Goal: Complete application form: Complete application form

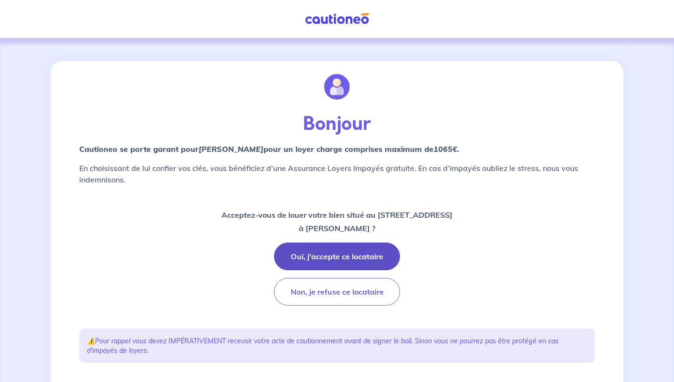
click at [323, 256] on button "Oui, j'accepte ce locataire" at bounding box center [337, 256] width 126 height 28
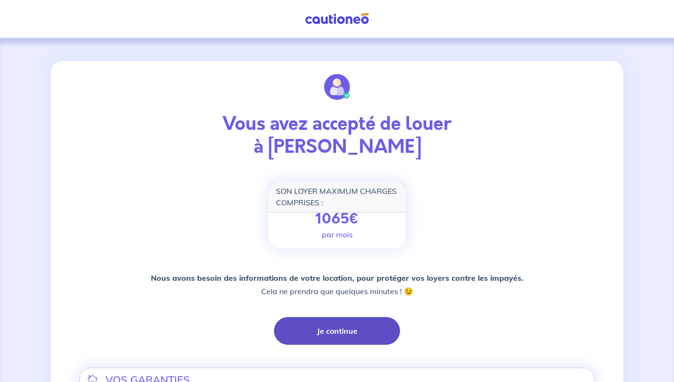
click at [390, 331] on button "Je continue" at bounding box center [337, 331] width 126 height 28
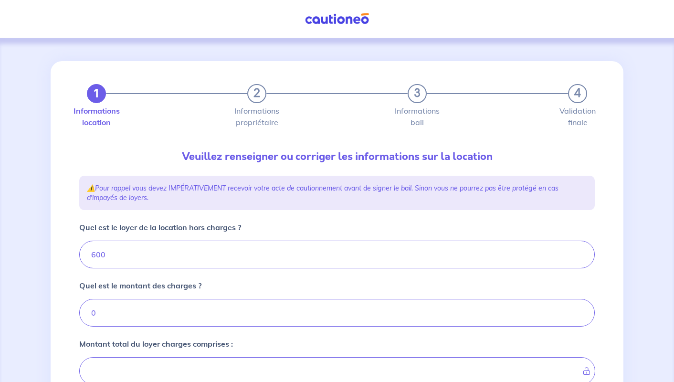
type input "600"
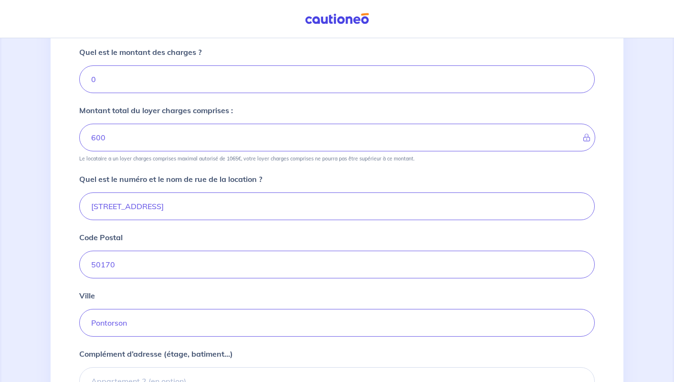
scroll to position [349, 0]
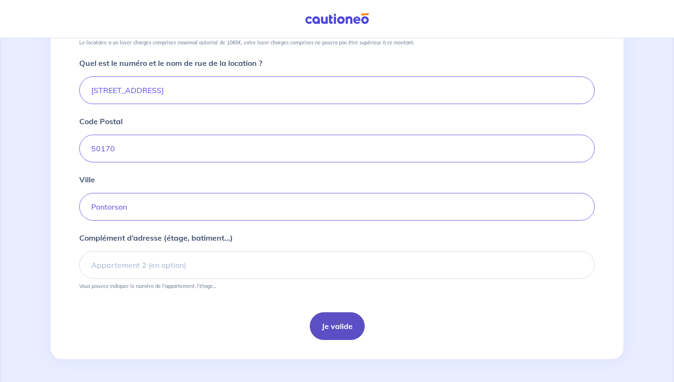
click at [344, 330] on button "Je valide" at bounding box center [337, 326] width 55 height 28
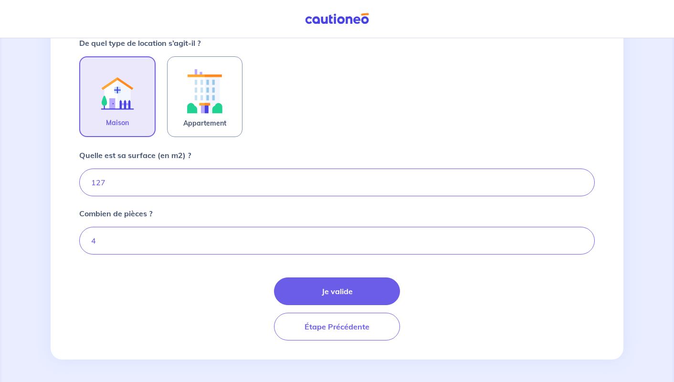
scroll to position [296, 0]
click at [357, 296] on button "Je valide" at bounding box center [337, 291] width 126 height 28
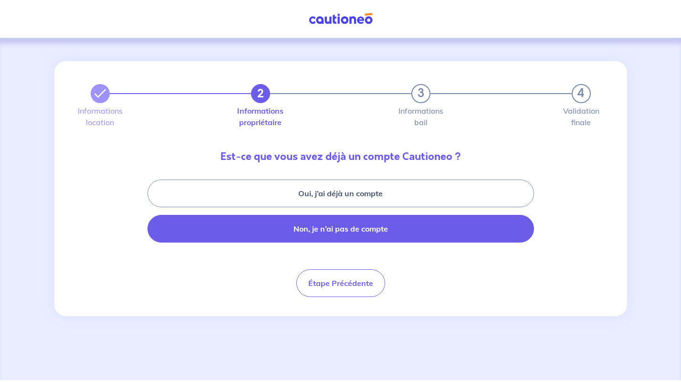
click at [338, 233] on button "Non, je n’ai pas de compte" at bounding box center [340, 229] width 386 height 28
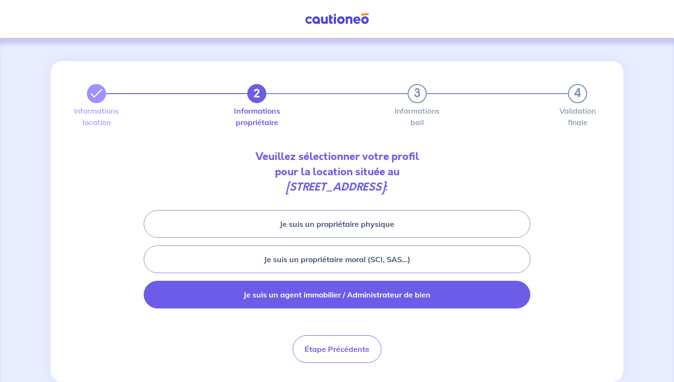
click at [330, 292] on button "Je suis un agent immobilier / Administrateur de bien" at bounding box center [337, 295] width 386 height 28
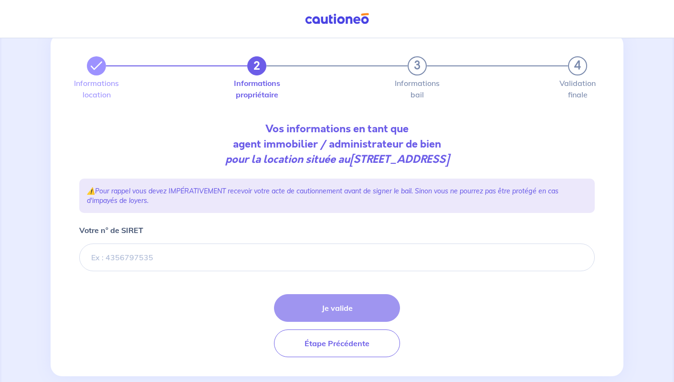
scroll to position [45, 0]
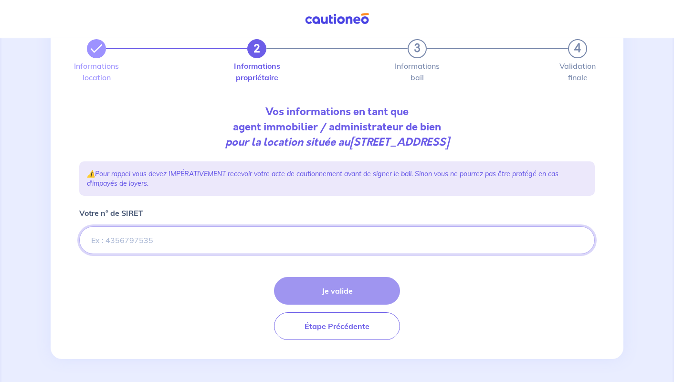
click at [112, 241] on input "Votre n° de SIRET" at bounding box center [336, 240] width 515 height 28
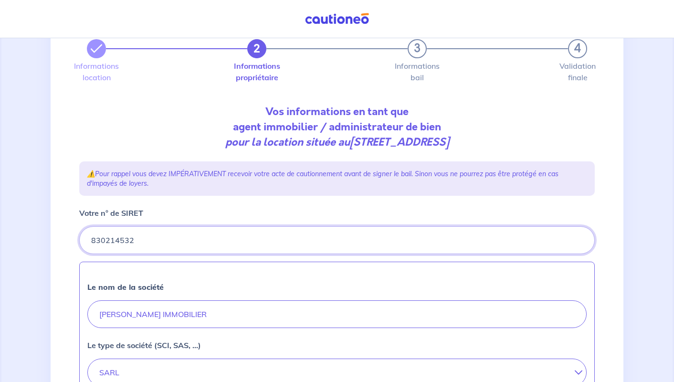
scroll to position [283, 0]
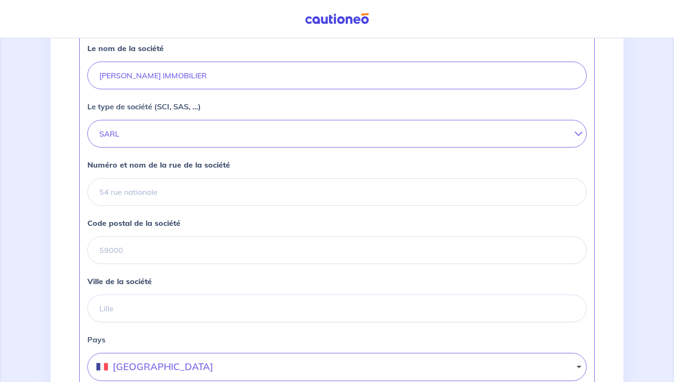
type input "830214532"
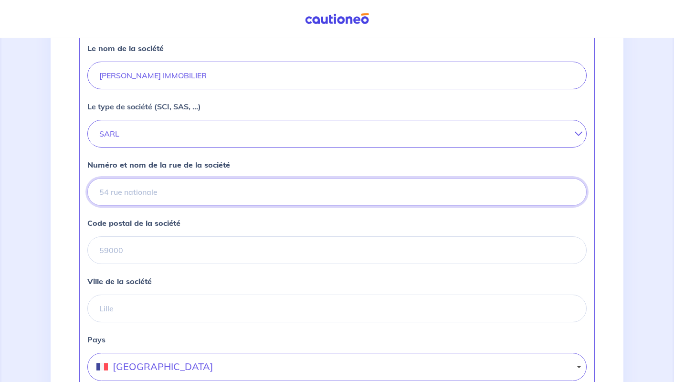
click at [156, 194] on input "Numéro et nom de la rue de la société" at bounding box center [336, 192] width 499 height 28
type input "[STREET_ADDRESS]"
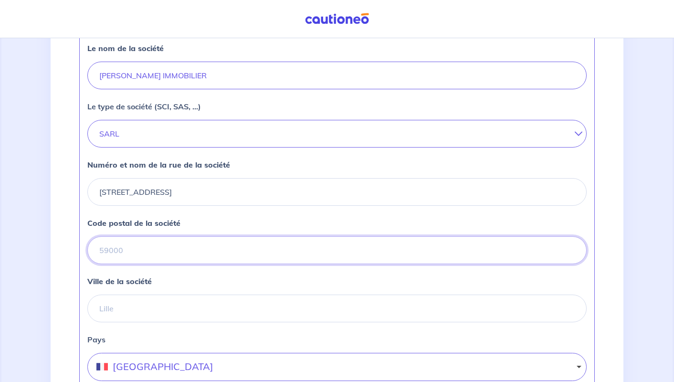
click at [110, 253] on input "Code postal de la société" at bounding box center [336, 250] width 499 height 28
type input "14000"
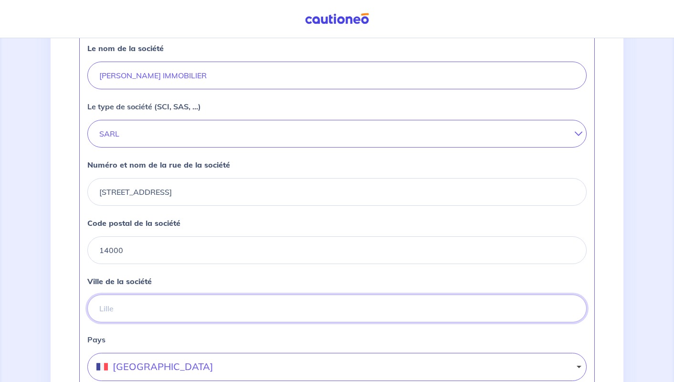
click at [113, 310] on input "Ville de la société" at bounding box center [336, 308] width 499 height 28
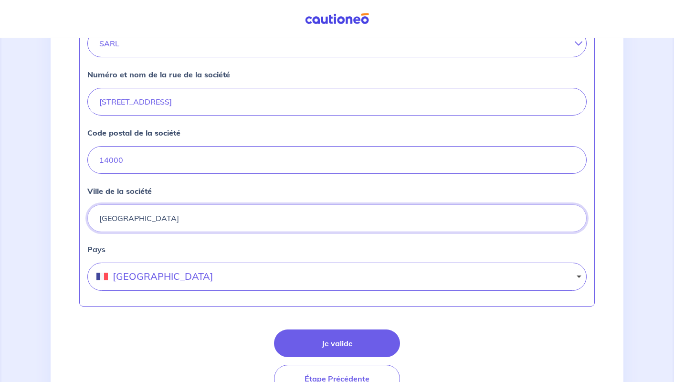
scroll to position [379, 0]
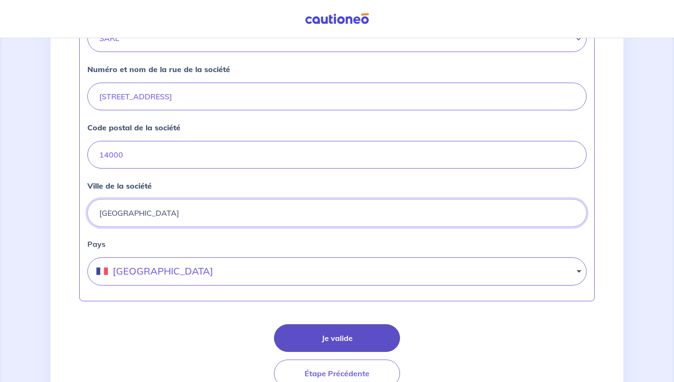
type input "[GEOGRAPHIC_DATA]"
click at [339, 329] on button "Je valide" at bounding box center [337, 338] width 126 height 28
select select "FR"
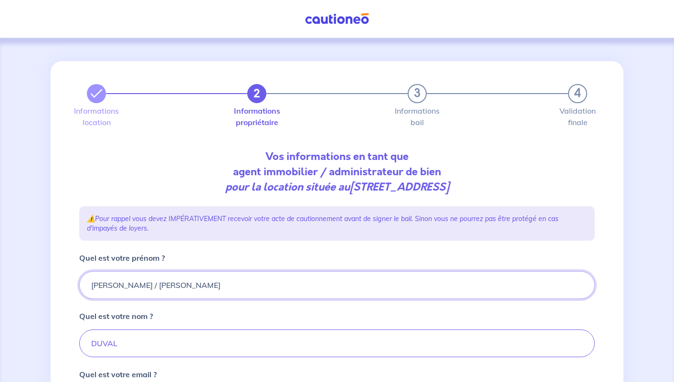
drag, startPoint x: 158, startPoint y: 292, endPoint x: 2, endPoint y: 286, distance: 156.6
click at [2, 286] on div "2 3 4 Informations location Informations propriétaire Informations bail Validat…" at bounding box center [337, 319] width 674 height 563
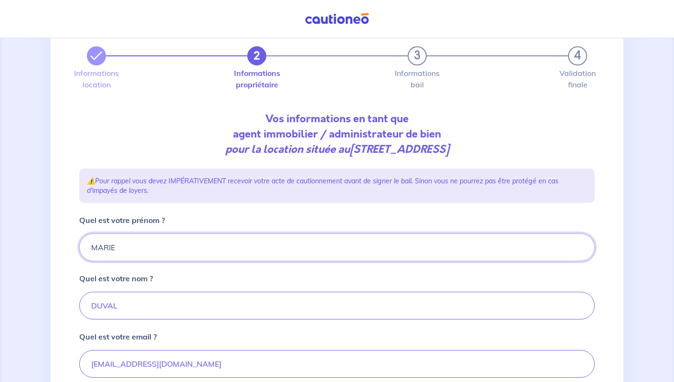
scroll to position [95, 0]
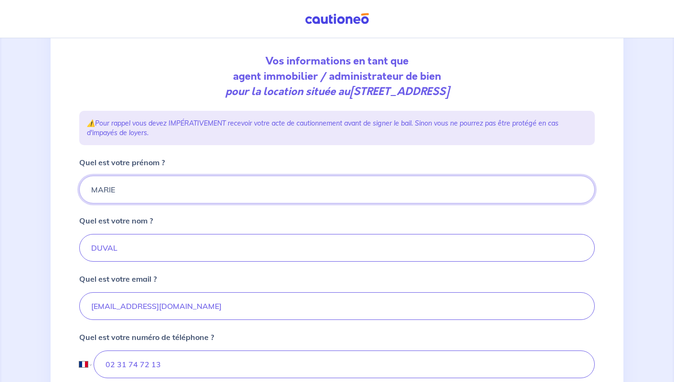
type input "MARIE"
drag, startPoint x: 119, startPoint y: 246, endPoint x: 23, endPoint y: 242, distance: 95.5
click at [23, 242] on div "2 3 4 Informations location Informations propriétaire Informations bail Validat…" at bounding box center [337, 224] width 674 height 563
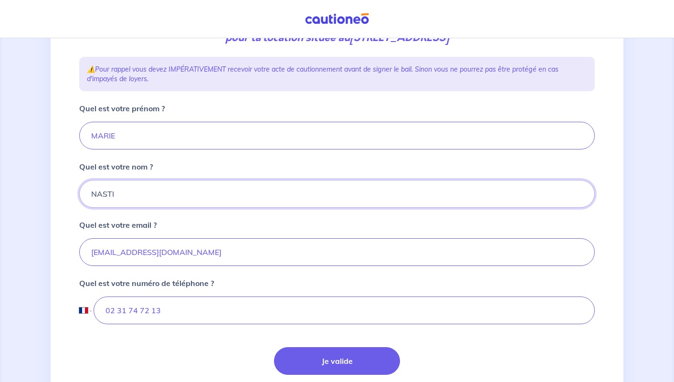
scroll to position [191, 0]
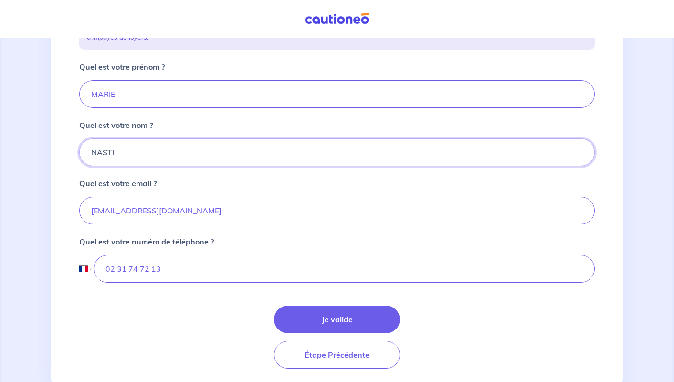
type input "NASTI"
drag, startPoint x: 217, startPoint y: 265, endPoint x: 2, endPoint y: 257, distance: 214.9
click at [2, 257] on div "2 3 4 Informations location Informations propriétaire Informations bail Validat…" at bounding box center [337, 128] width 674 height 563
click at [355, 320] on button "Je valide" at bounding box center [337, 319] width 126 height 28
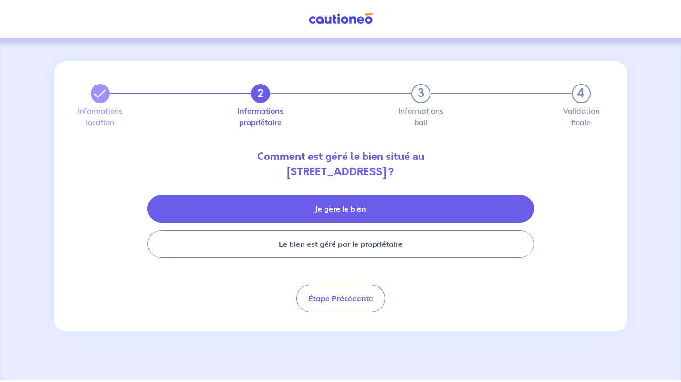
click at [333, 216] on button "Je gère le bien" at bounding box center [340, 209] width 386 height 28
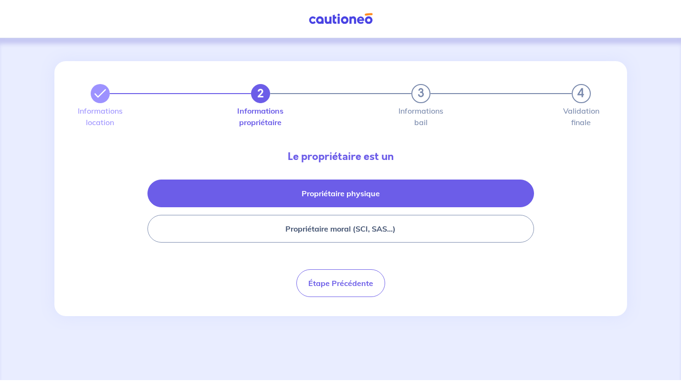
click at [351, 187] on button "Propriétaire physique" at bounding box center [340, 193] width 386 height 28
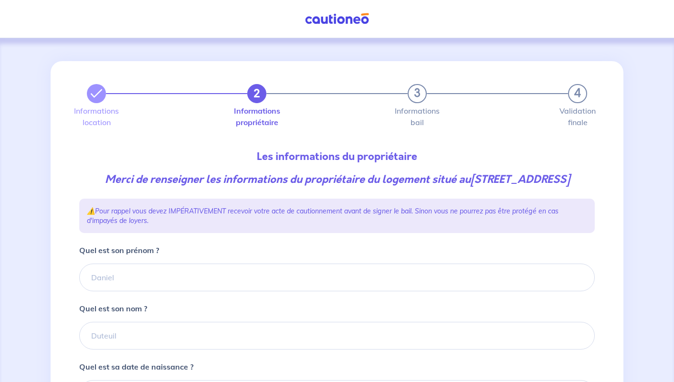
scroll to position [143, 0]
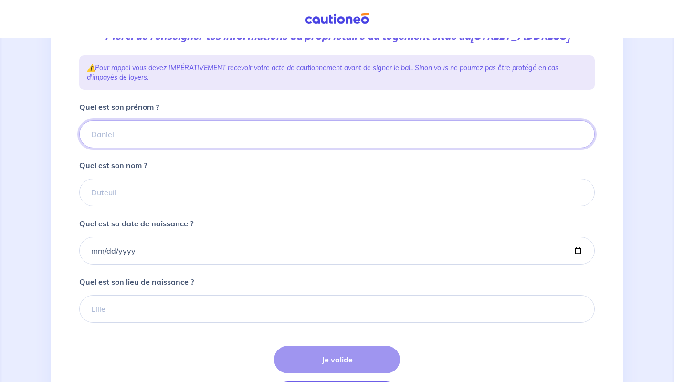
click at [126, 147] on input "Quel est son prénom ?" at bounding box center [336, 134] width 515 height 28
type input "[PERSON_NAME]"
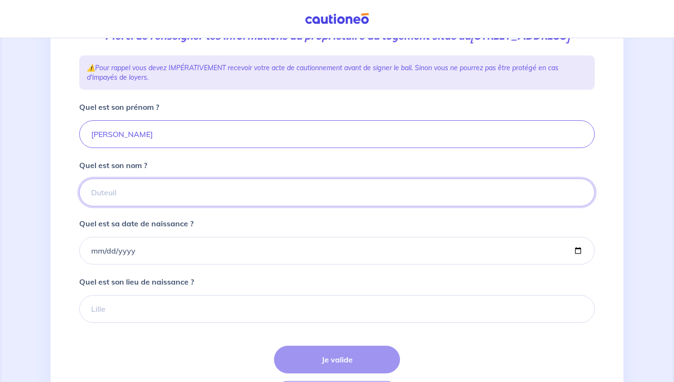
click at [136, 206] on input "Quel est son nom ?" at bounding box center [336, 192] width 515 height 28
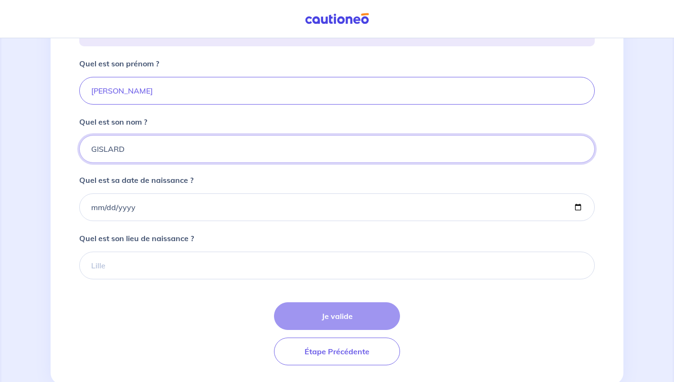
scroll to position [227, 0]
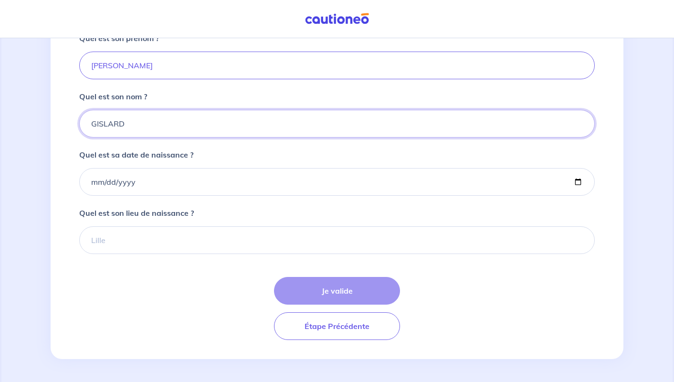
type input "GISLARD"
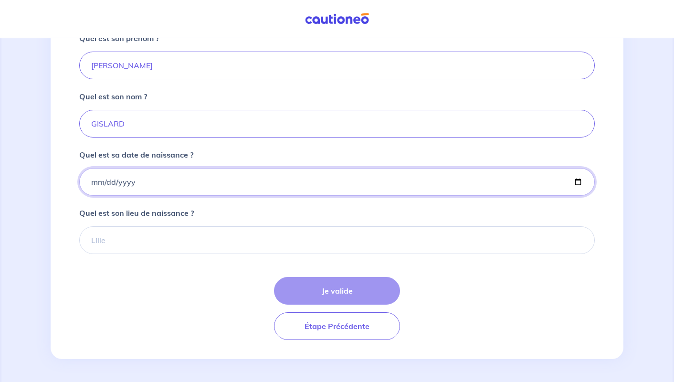
click at [156, 186] on input "Quel est sa date de naissance ?" at bounding box center [336, 182] width 515 height 28
type input "[DATE]"
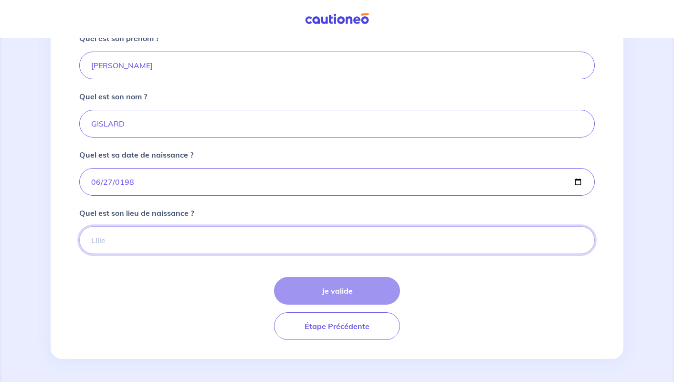
click at [124, 232] on input "Quel est son lieu de naissance ?" at bounding box center [336, 240] width 515 height 28
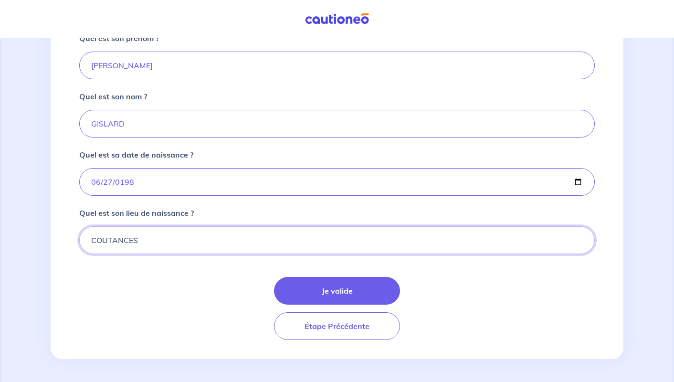
type input "COUTANCES"
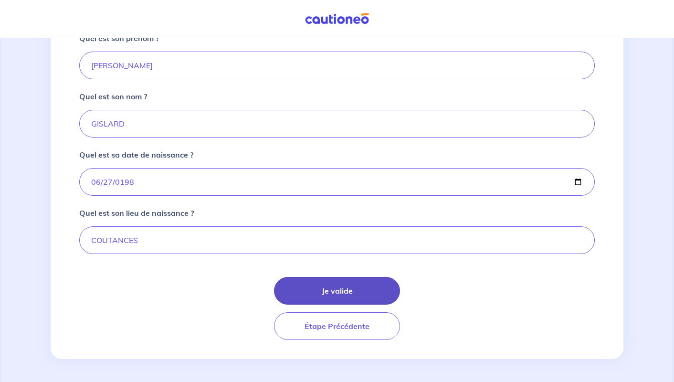
click at [344, 290] on button "Je valide" at bounding box center [337, 291] width 126 height 28
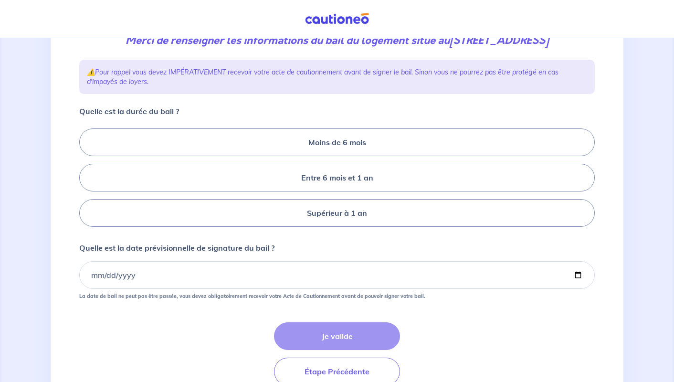
scroll to position [95, 0]
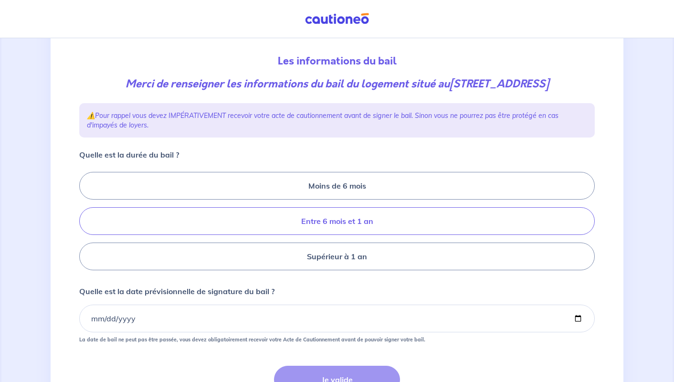
click at [311, 231] on label "Entre 6 mois et 1 an" at bounding box center [336, 221] width 515 height 28
click at [85, 224] on input "Entre 6 mois et 1 an" at bounding box center [82, 221] width 6 height 6
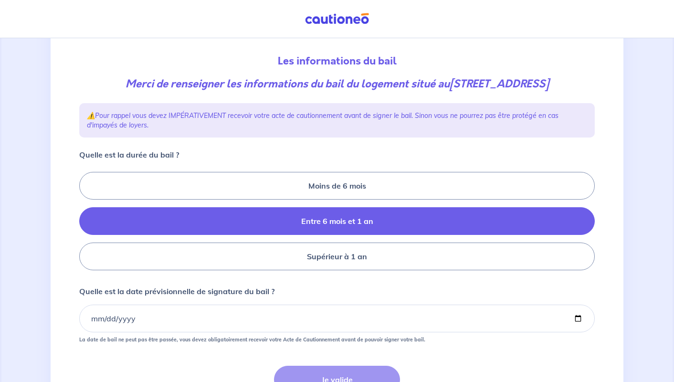
radio input "true"
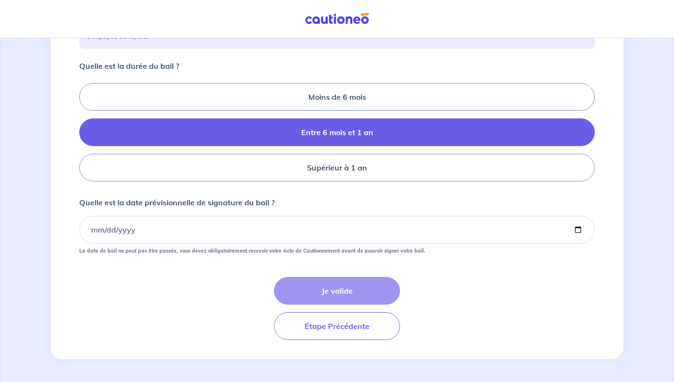
scroll to position [199, 0]
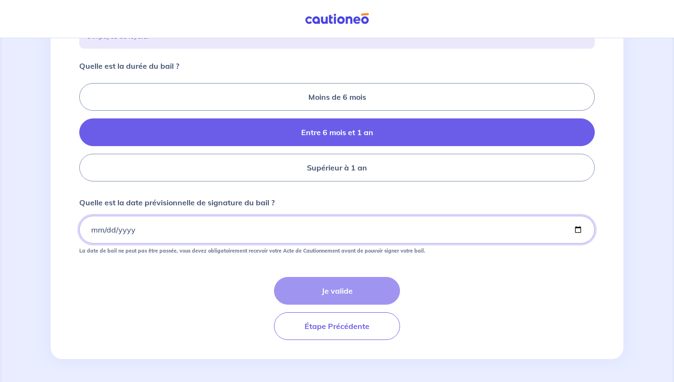
click at [98, 235] on input "Quelle est la date prévisionnelle de signature du bail ?" at bounding box center [336, 230] width 515 height 28
type input "0008-01-14"
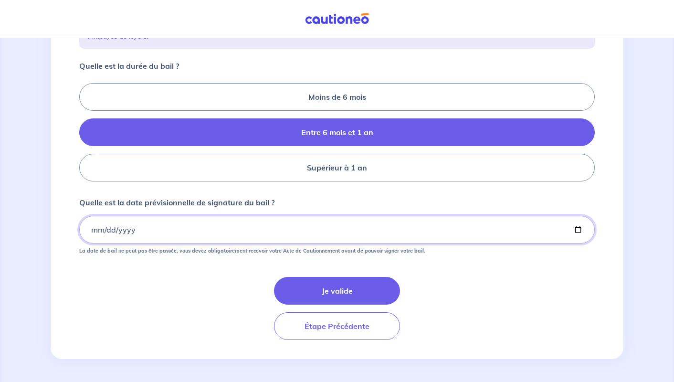
click at [107, 227] on input "Quelle est la date prévisionnelle de signature du bail ?" at bounding box center [336, 230] width 515 height 28
click at [96, 229] on input "[DATE]" at bounding box center [336, 230] width 515 height 28
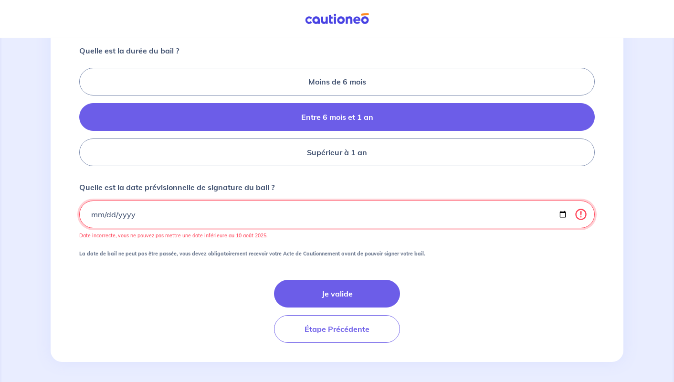
type input "[DATE]"
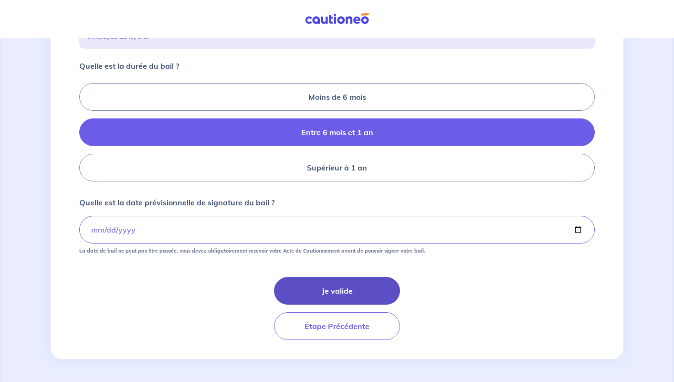
click at [344, 288] on button "Je valide" at bounding box center [337, 291] width 126 height 28
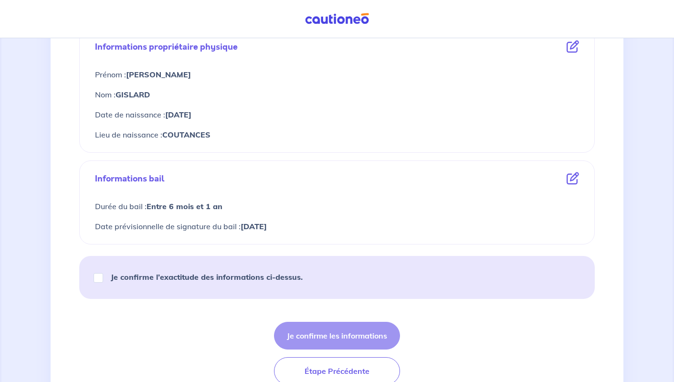
scroll to position [382, 0]
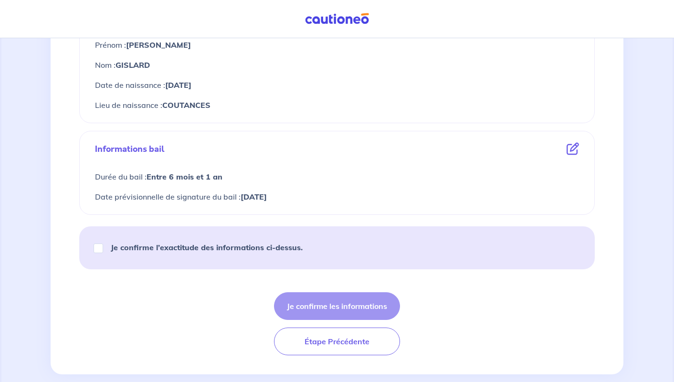
click at [168, 247] on strong "Je confirme l’exactitude des informations ci-dessus." at bounding box center [207, 247] width 192 height 10
click at [103, 247] on input "Je confirme l’exactitude des informations ci-dessus." at bounding box center [99, 248] width 10 height 10
checkbox input "true"
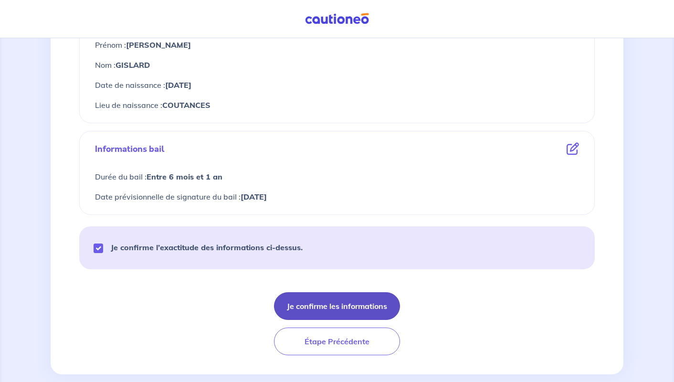
click at [372, 306] on button "Je confirme les informations" at bounding box center [337, 306] width 126 height 28
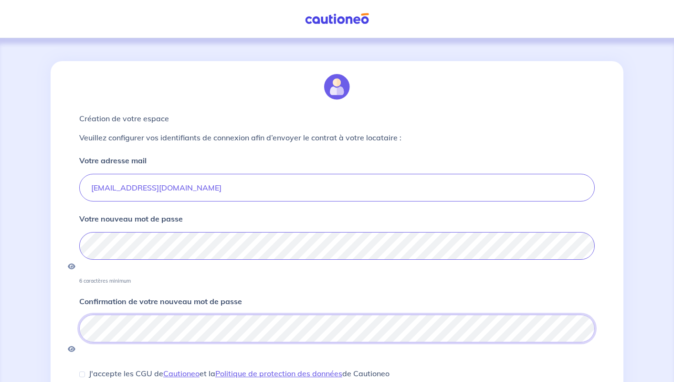
scroll to position [87, 0]
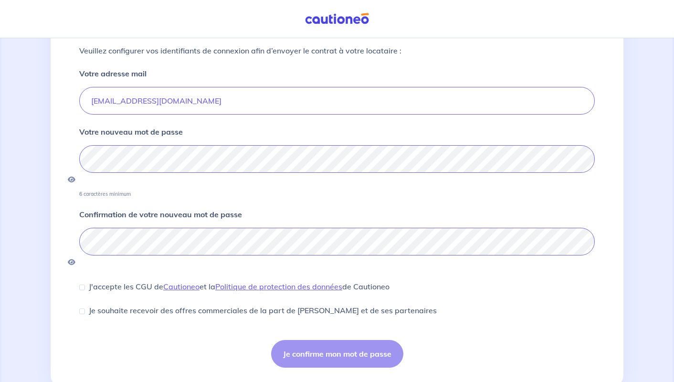
click at [90, 281] on p "J'accepte les CGU de [PERSON_NAME] et la Politique de protection des données de…" at bounding box center [239, 286] width 301 height 11
click at [85, 284] on input "J'accepte les CGU de [PERSON_NAME] et la Politique de protection des données de…" at bounding box center [82, 287] width 6 height 6
checkbox input "true"
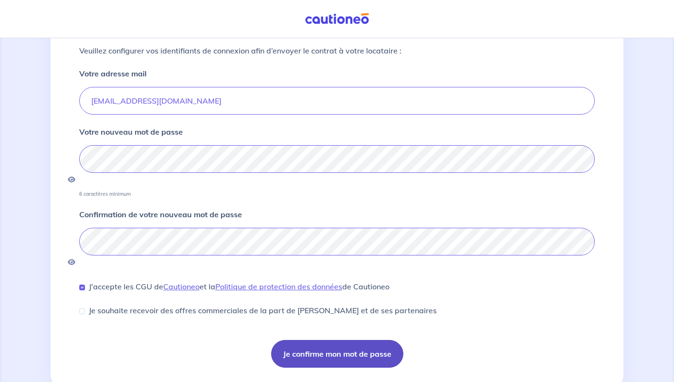
click at [370, 340] on button "Je confirme mon mot de passe" at bounding box center [337, 354] width 132 height 28
